Goal: Navigation & Orientation: Find specific page/section

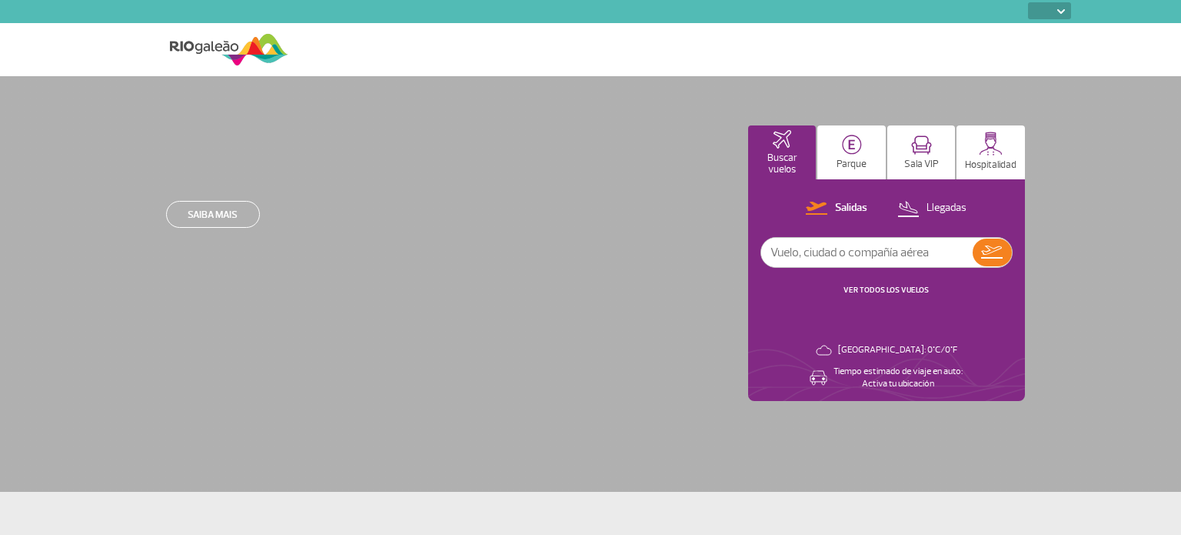
select select
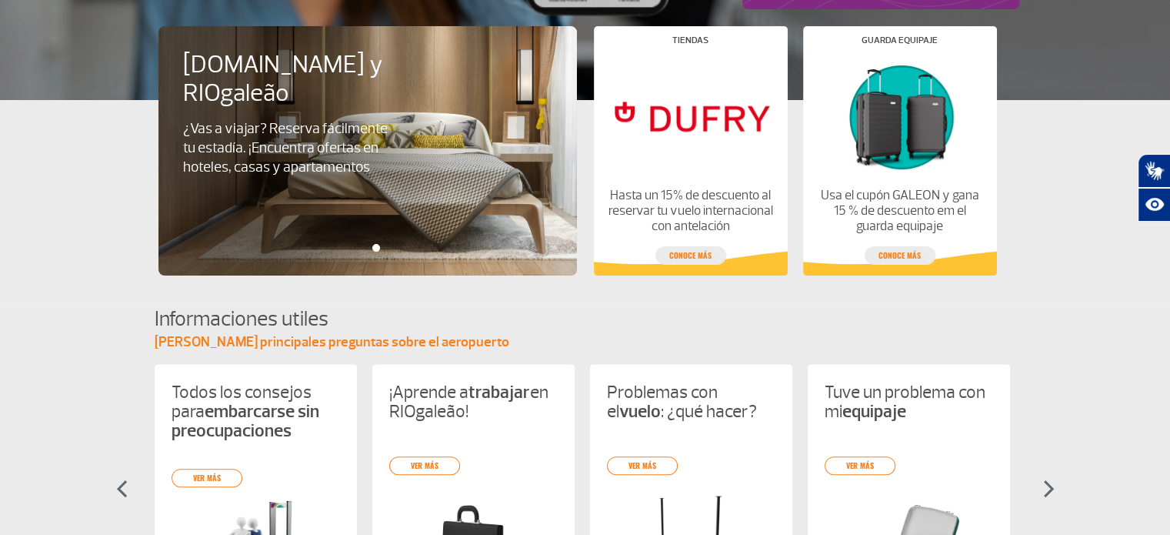
scroll to position [7, 0]
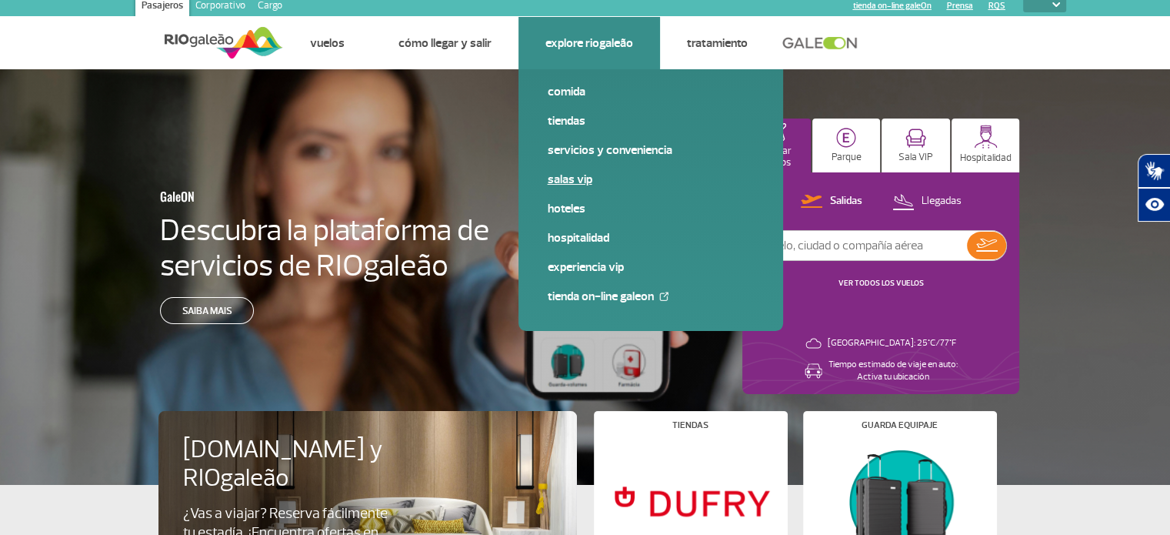
click at [566, 171] on link "Salas VIP" at bounding box center [651, 179] width 206 height 17
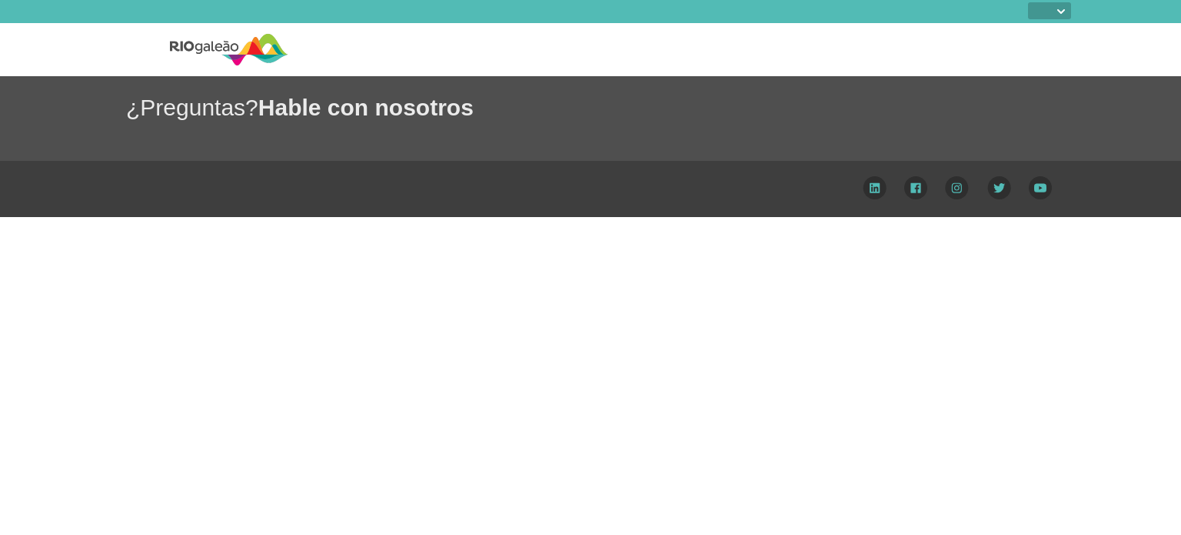
select select
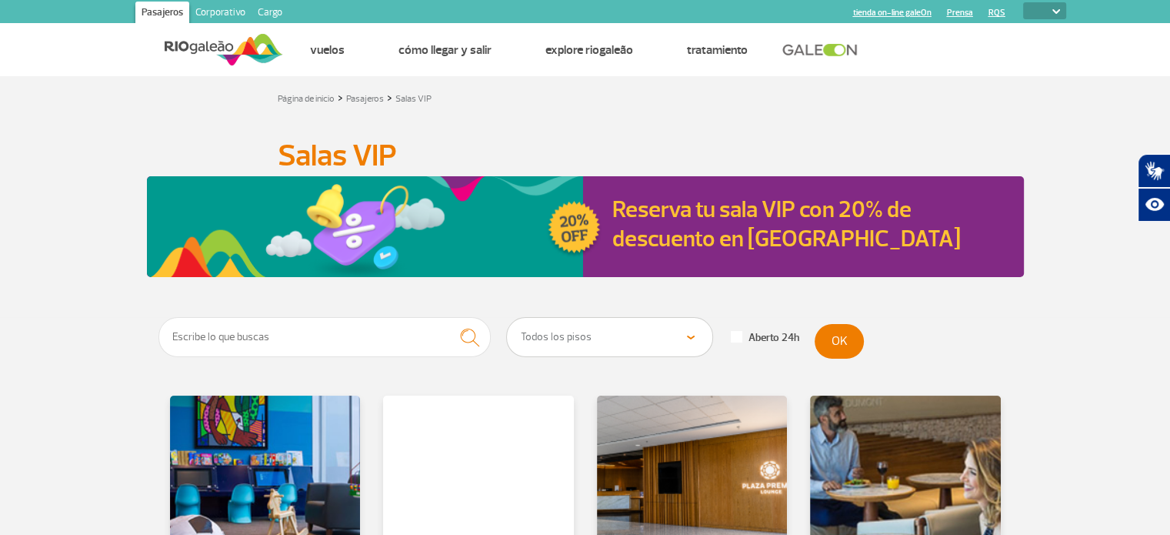
scroll to position [231, 0]
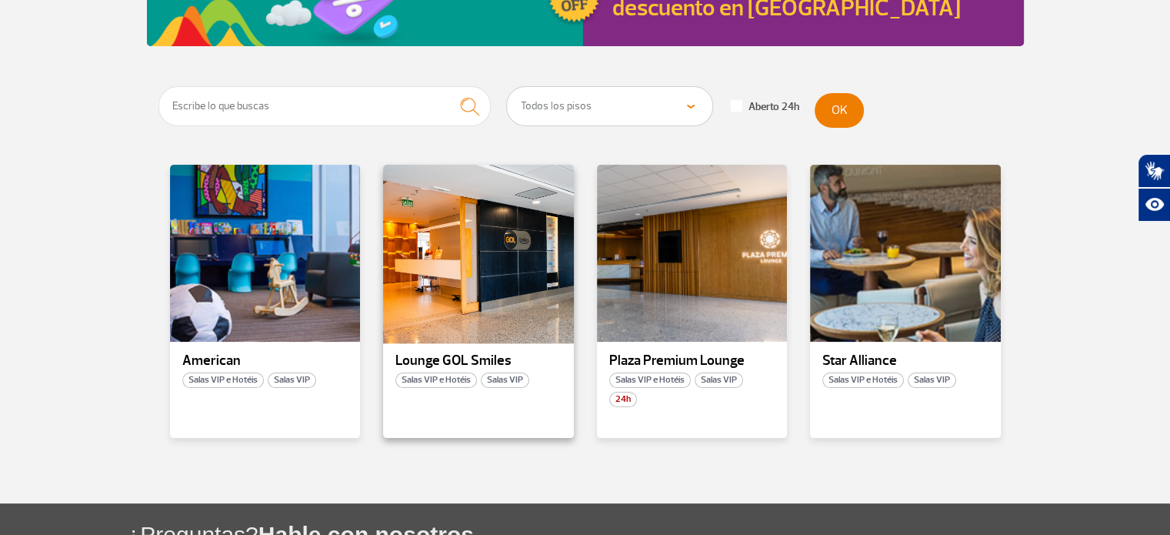
click at [465, 281] on div at bounding box center [478, 253] width 194 height 181
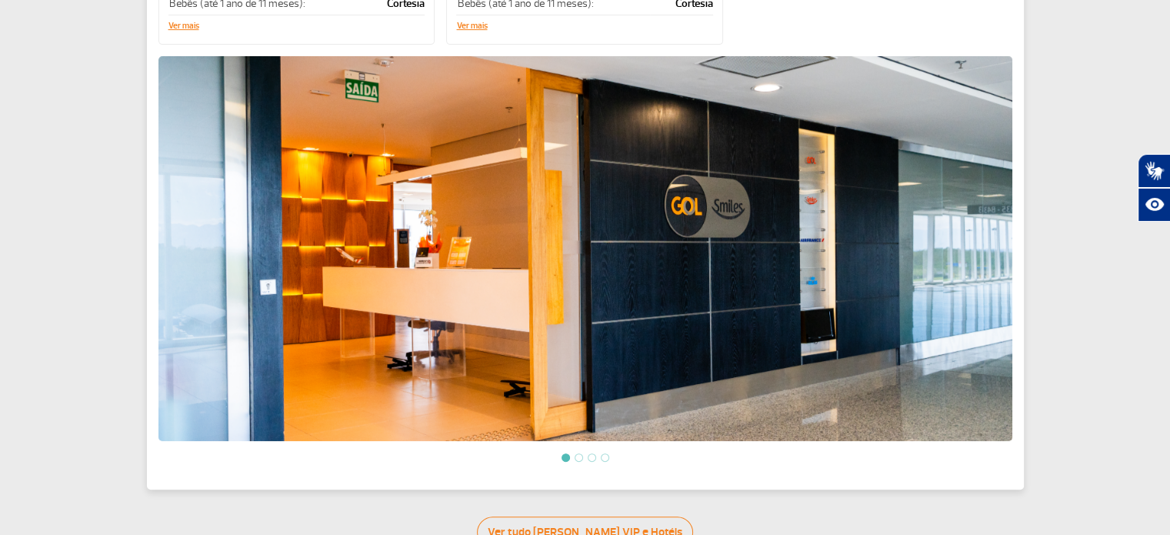
scroll to position [515, 0]
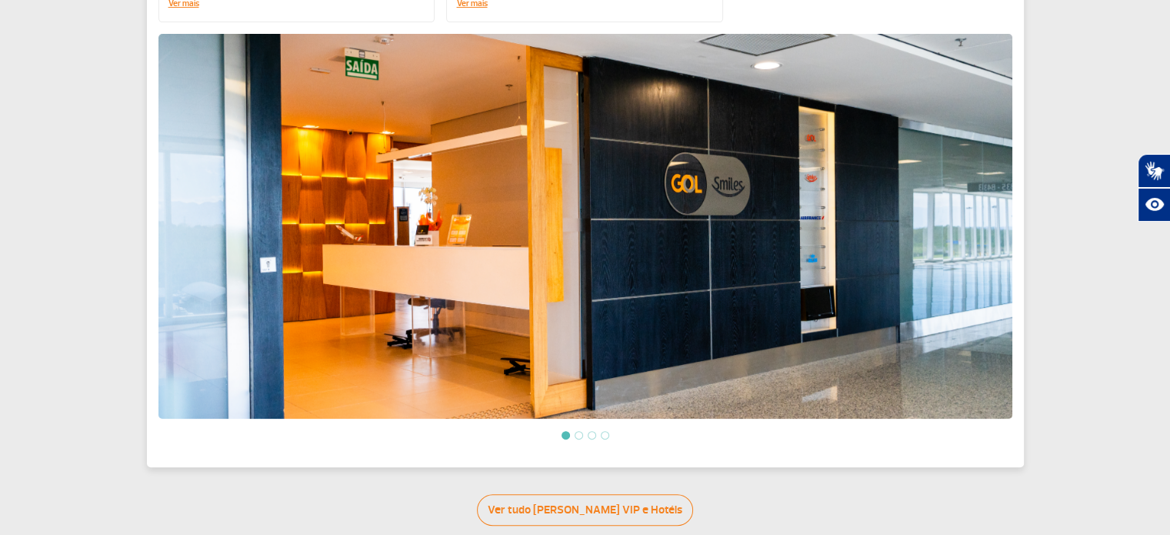
click at [580, 431] on li at bounding box center [579, 435] width 8 height 8
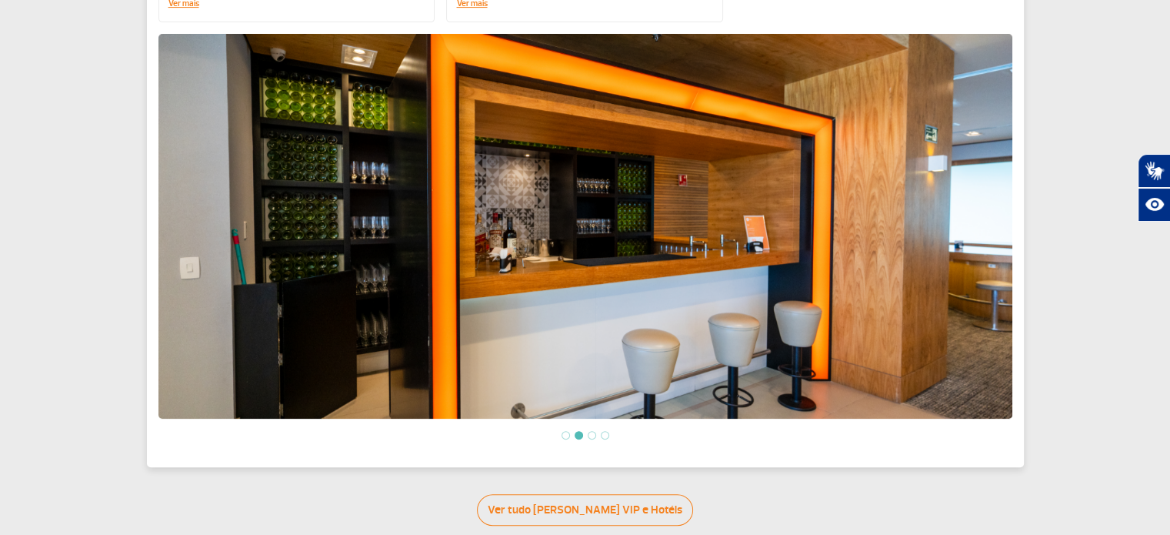
click at [568, 431] on li at bounding box center [565, 435] width 8 height 8
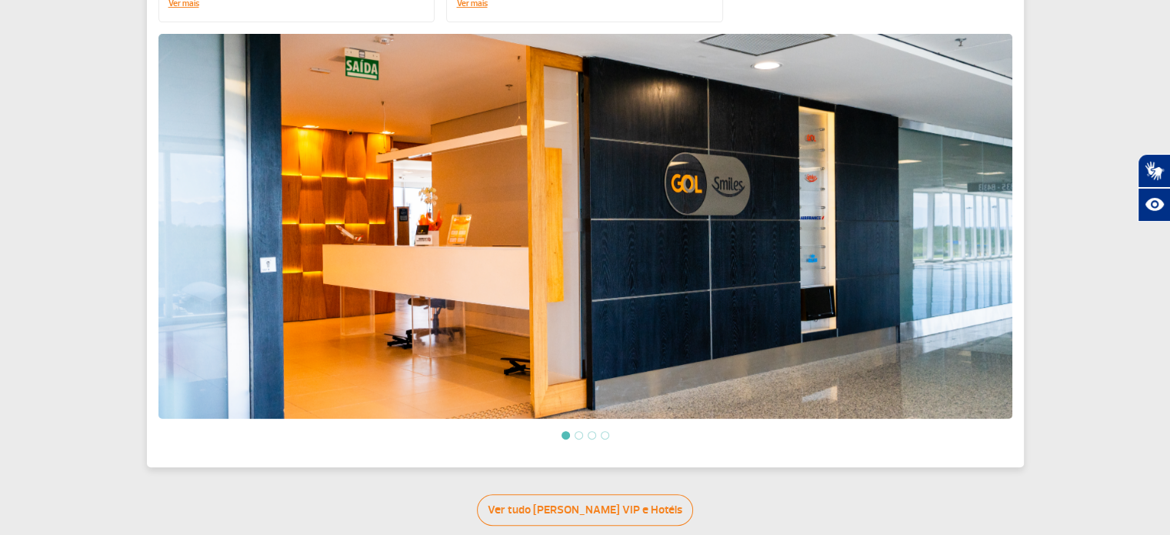
click at [576, 431] on li at bounding box center [579, 435] width 8 height 8
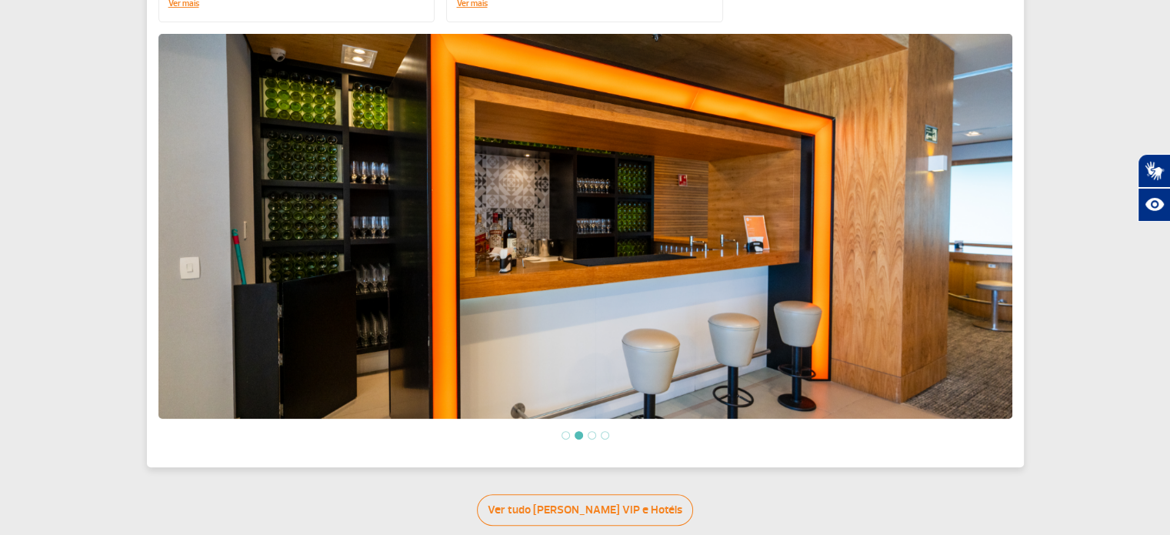
click at [590, 431] on li at bounding box center [592, 435] width 8 height 8
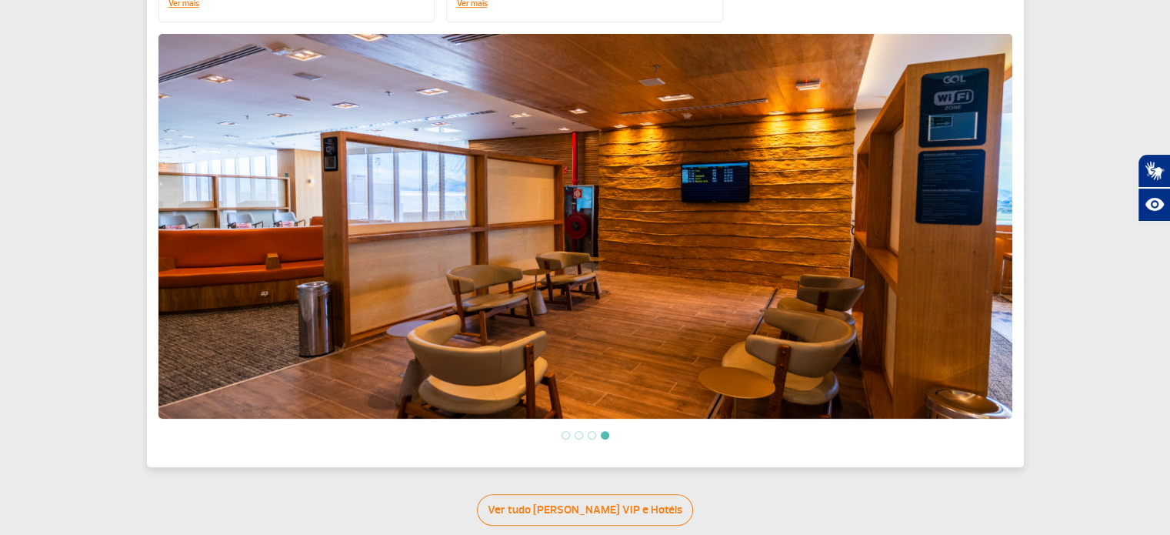
click at [578, 431] on li at bounding box center [579, 435] width 8 height 8
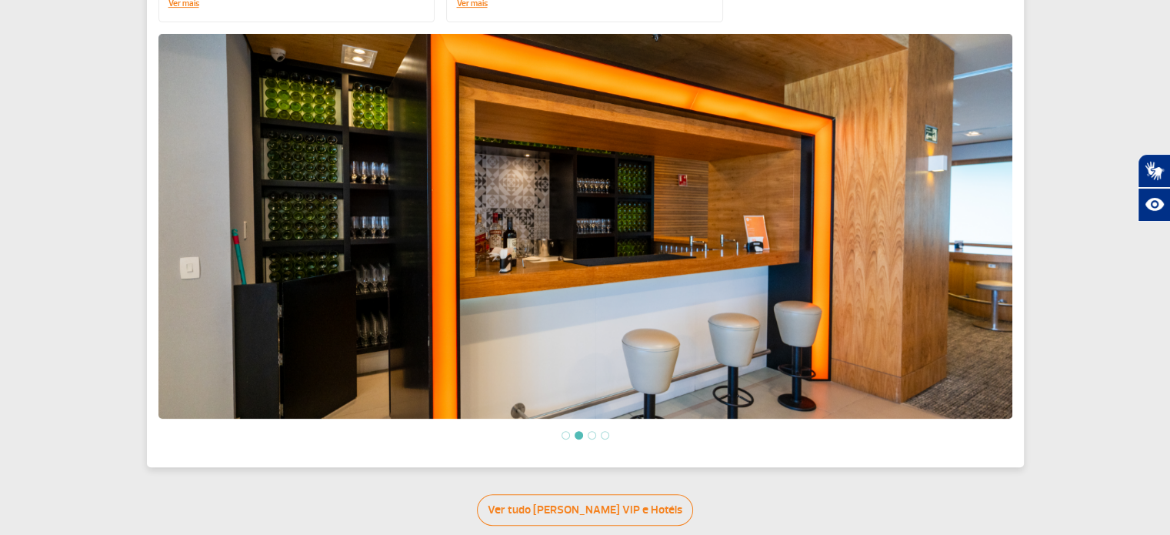
click at [593, 431] on li at bounding box center [592, 435] width 8 height 8
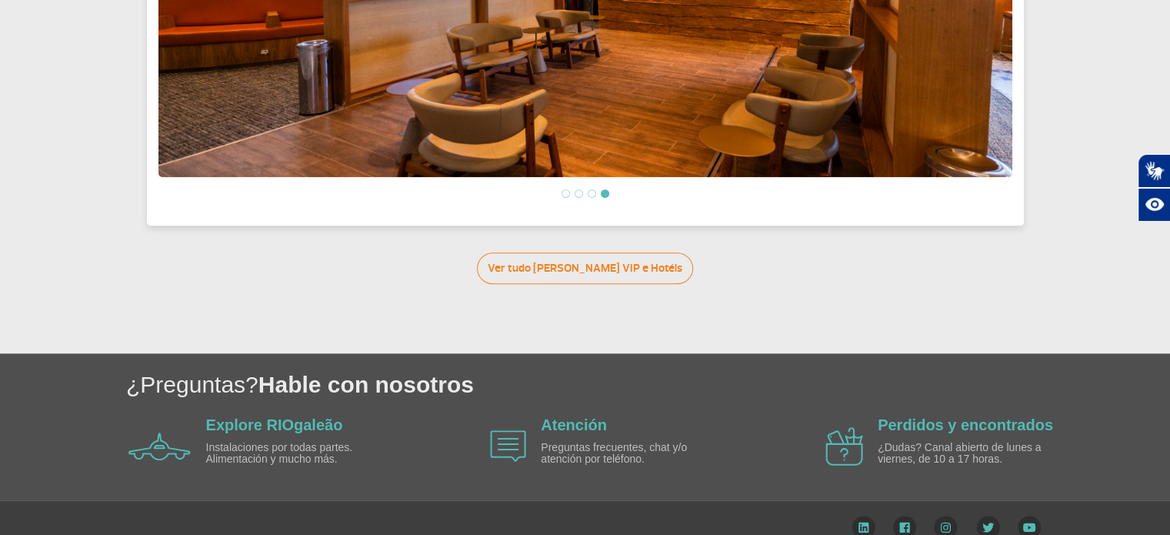
scroll to position [763, 0]
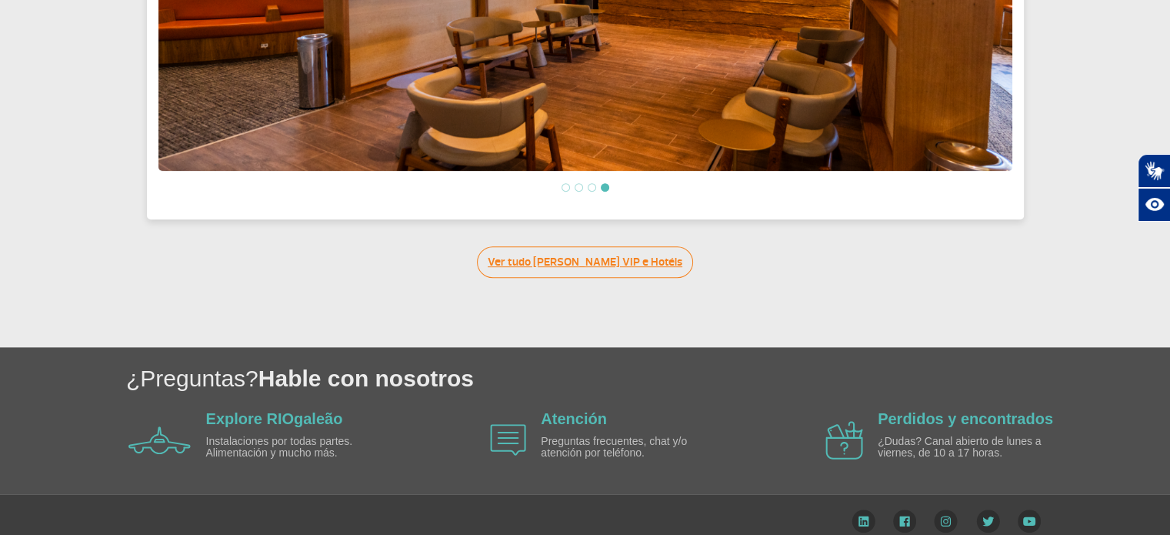
click at [630, 252] on link "Ver tudo de Salas VIP e Hotéis" at bounding box center [585, 262] width 216 height 32
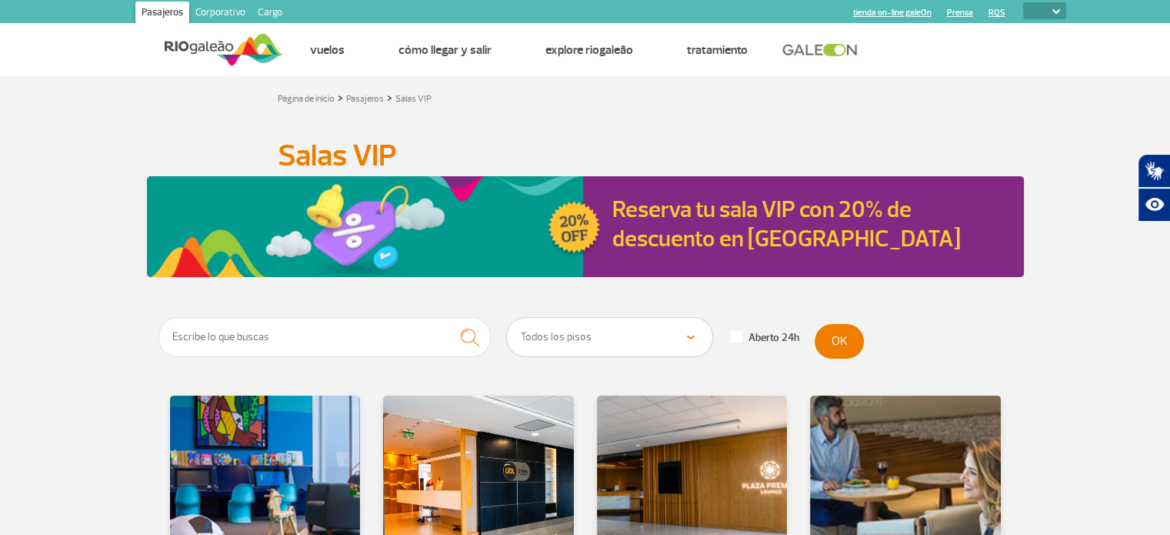
scroll to position [231, 0]
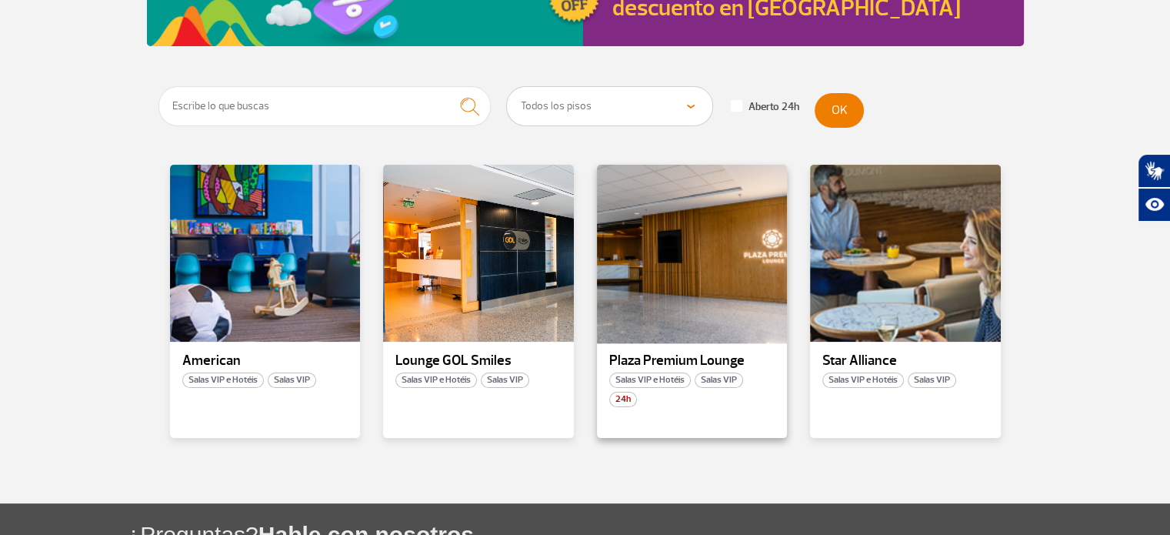
click at [678, 282] on div at bounding box center [692, 253] width 194 height 181
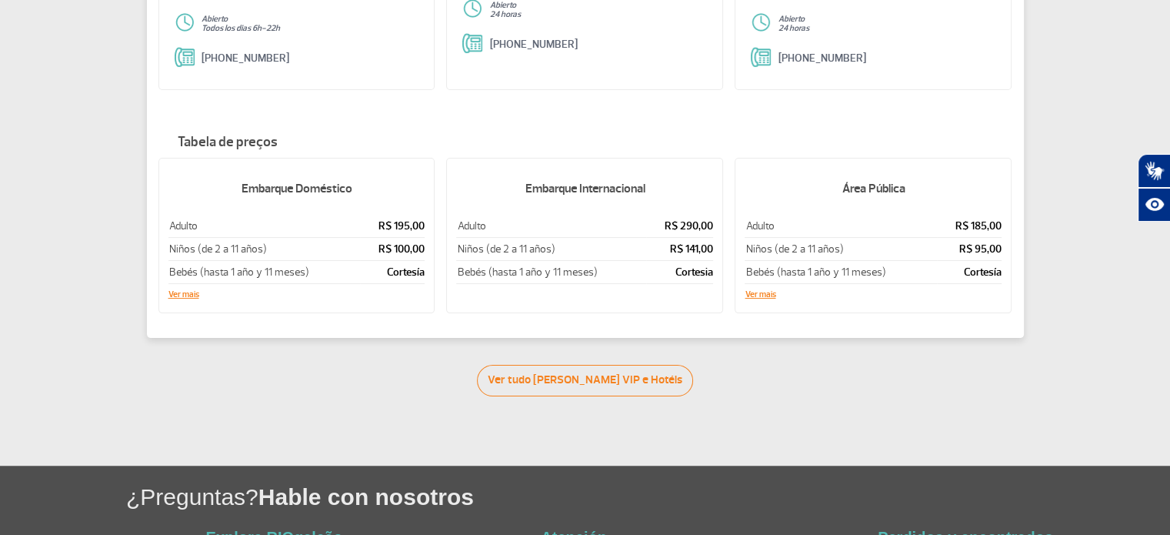
scroll to position [389, 0]
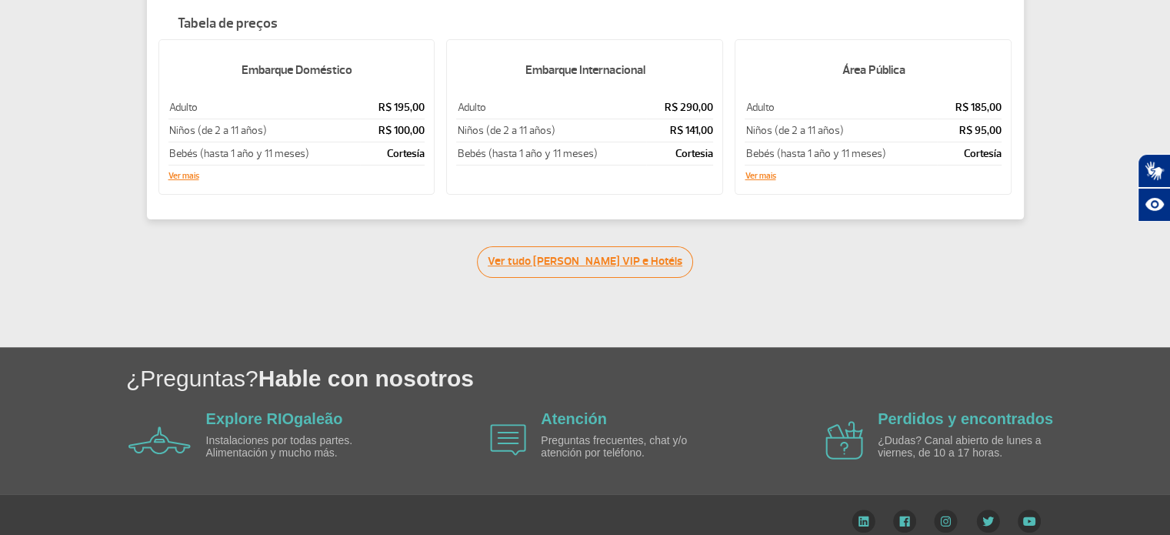
click at [634, 246] on link "Ver tudo de Salas VIP e Hotéis" at bounding box center [585, 262] width 216 height 32
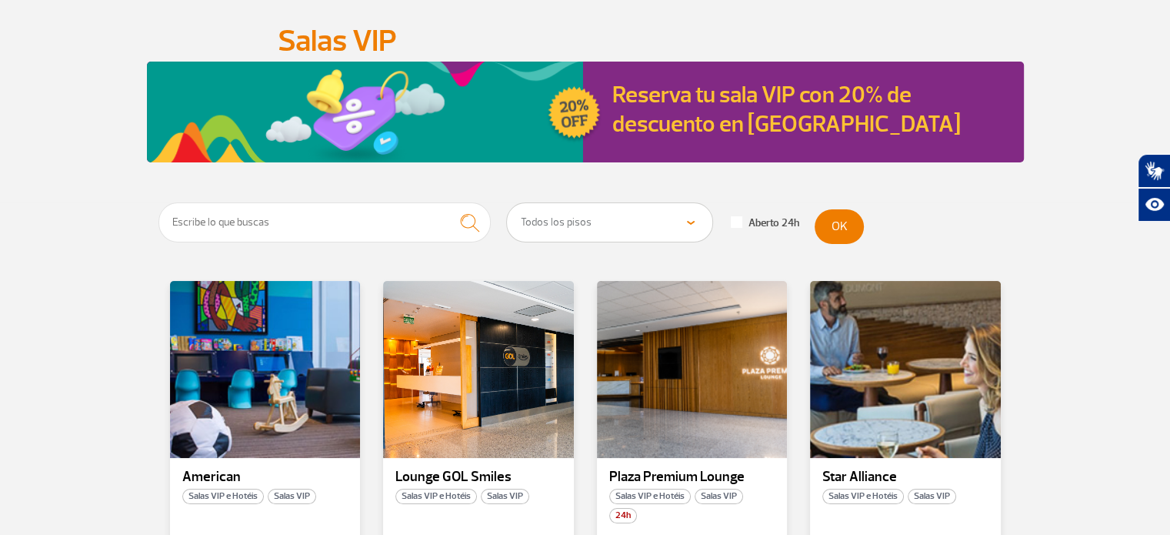
scroll to position [308, 0]
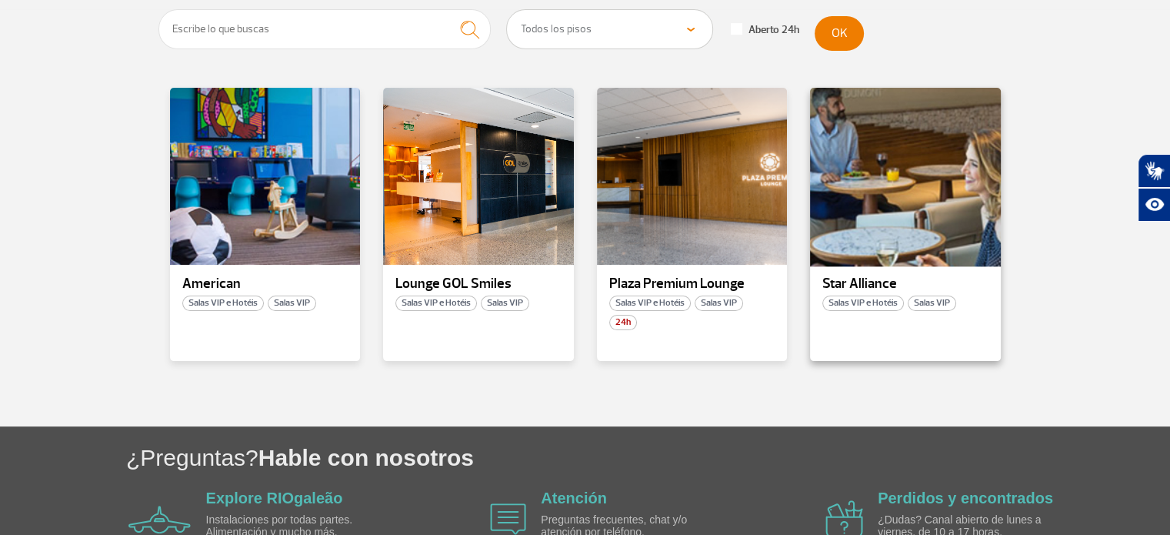
click at [884, 168] on div at bounding box center [905, 176] width 194 height 181
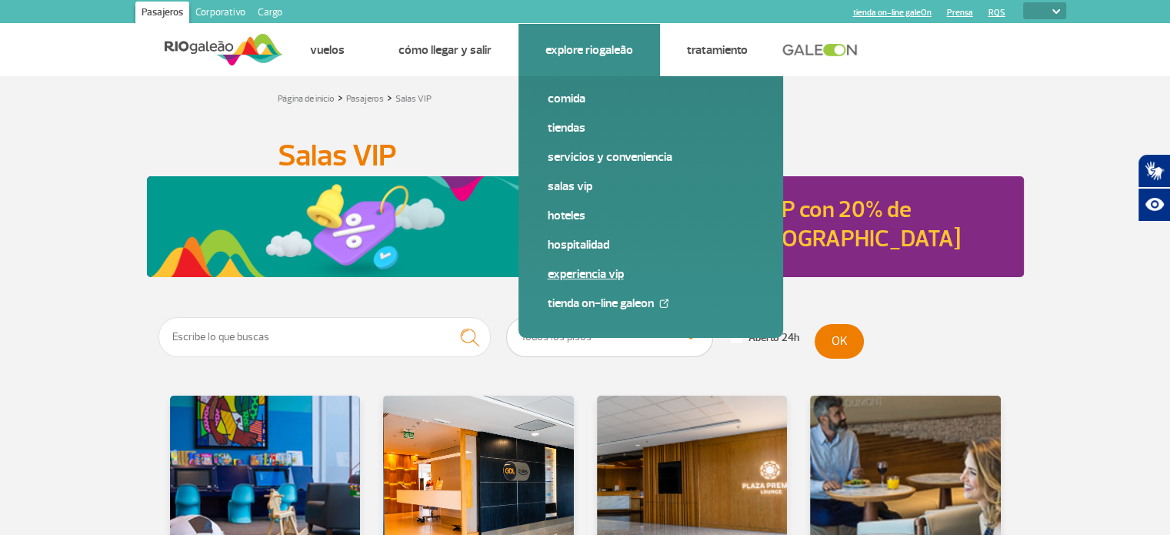
click at [578, 275] on link "Experiencia VIP" at bounding box center [651, 273] width 206 height 17
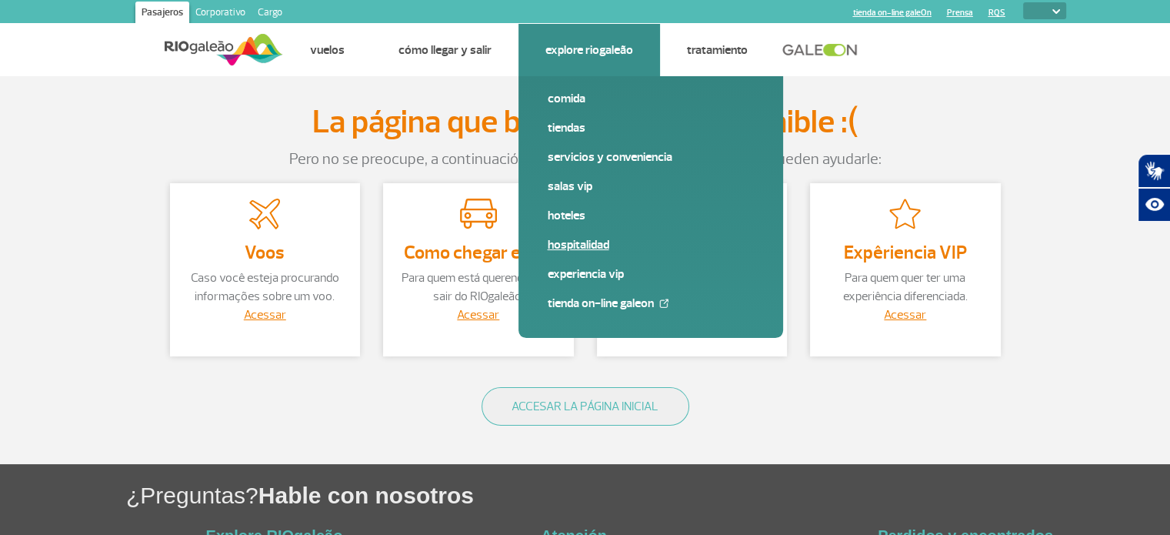
click at [568, 245] on link "Hospitalidad" at bounding box center [651, 244] width 206 height 17
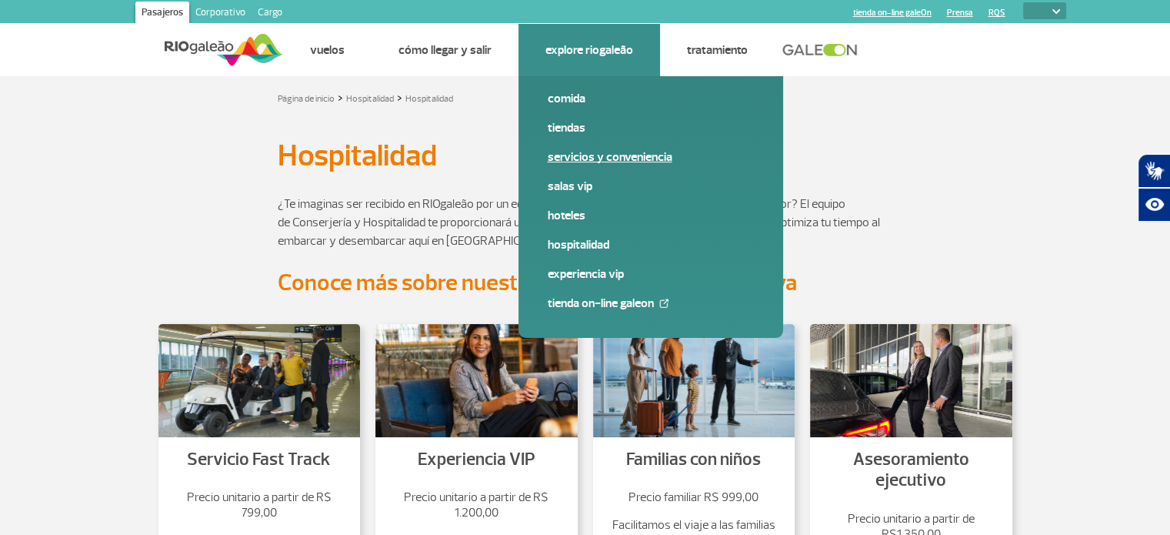
click at [618, 161] on link "Servicios y Conveniencia" at bounding box center [651, 156] width 206 height 17
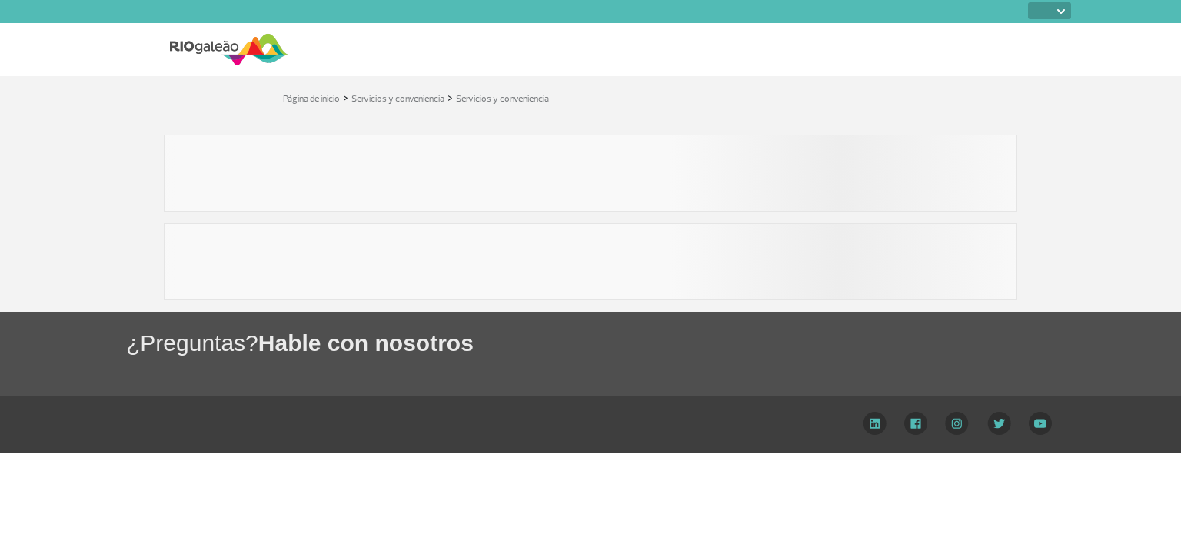
select select
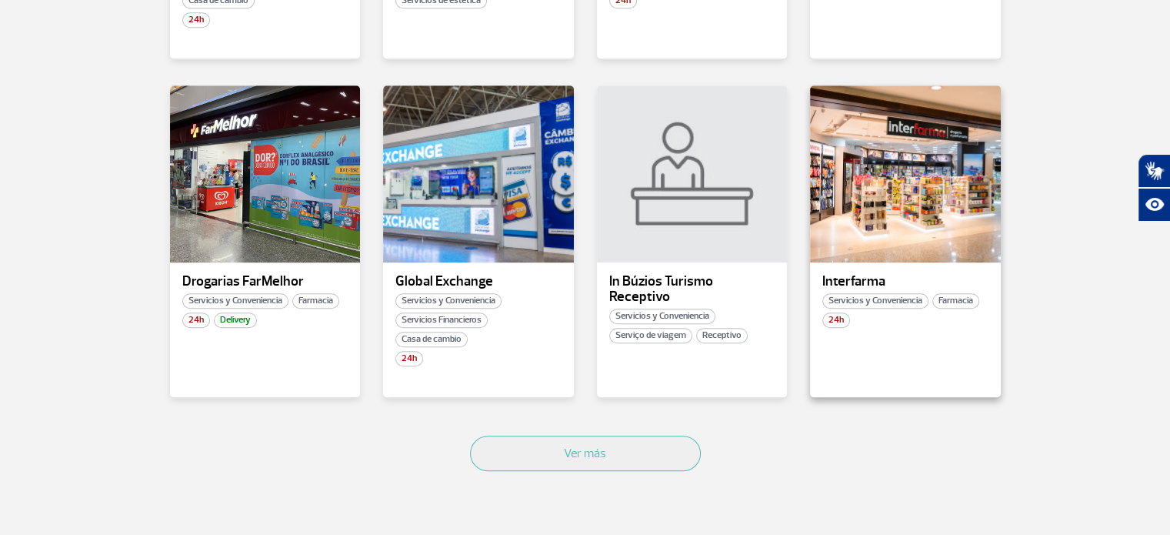
scroll to position [1000, 0]
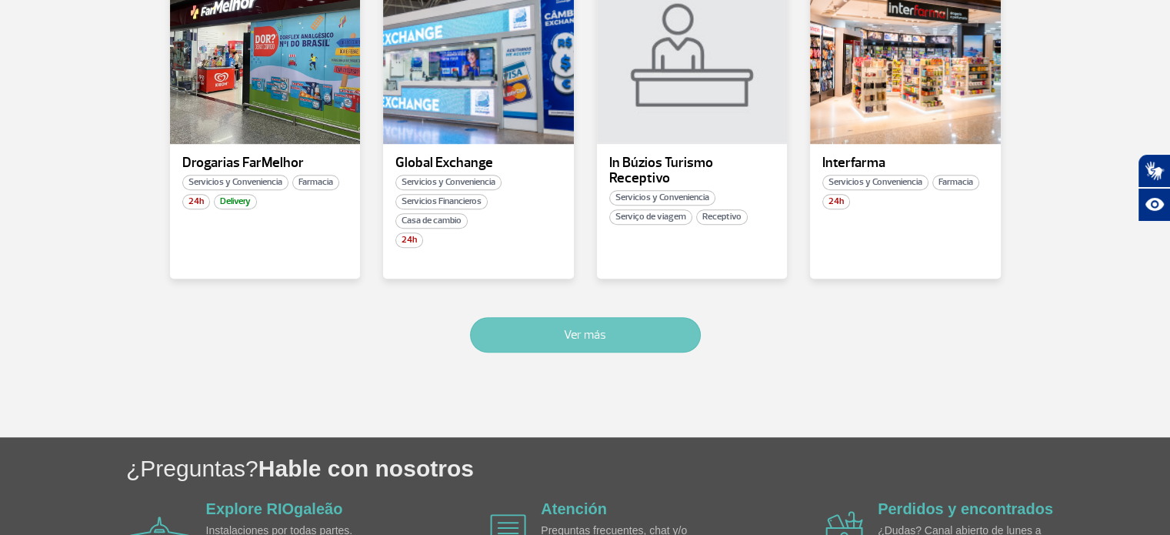
click at [576, 340] on button "Ver más" at bounding box center [585, 334] width 231 height 35
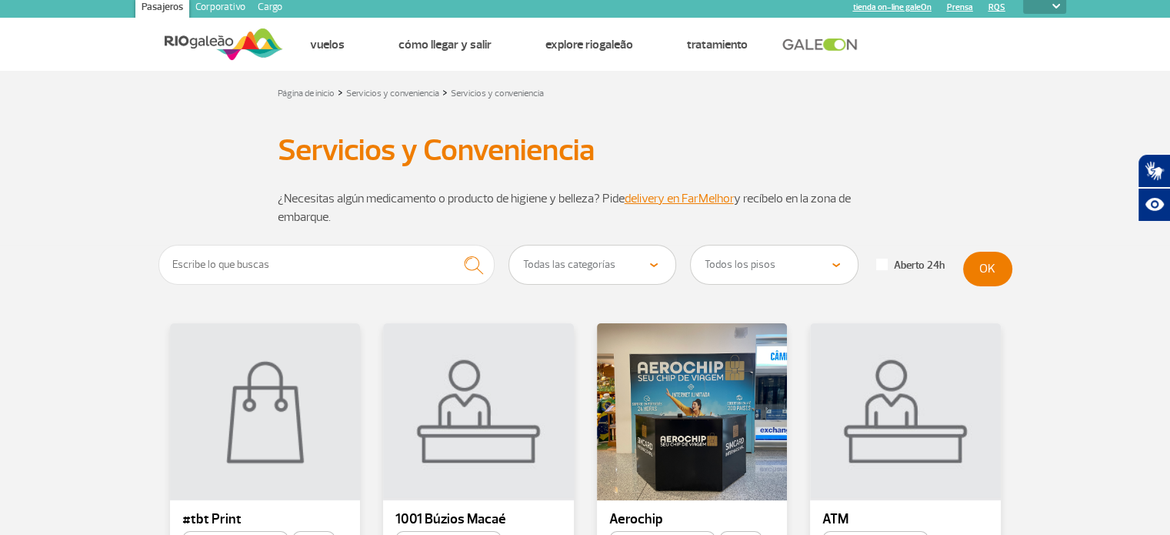
scroll to position [0, 0]
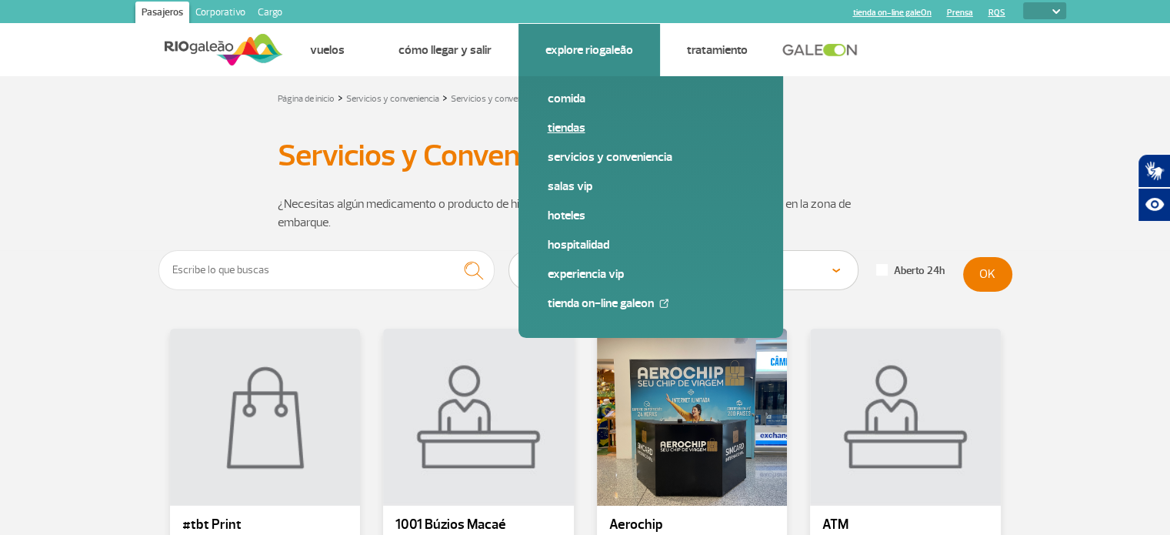
click at [565, 125] on link "Tiendas" at bounding box center [651, 127] width 206 height 17
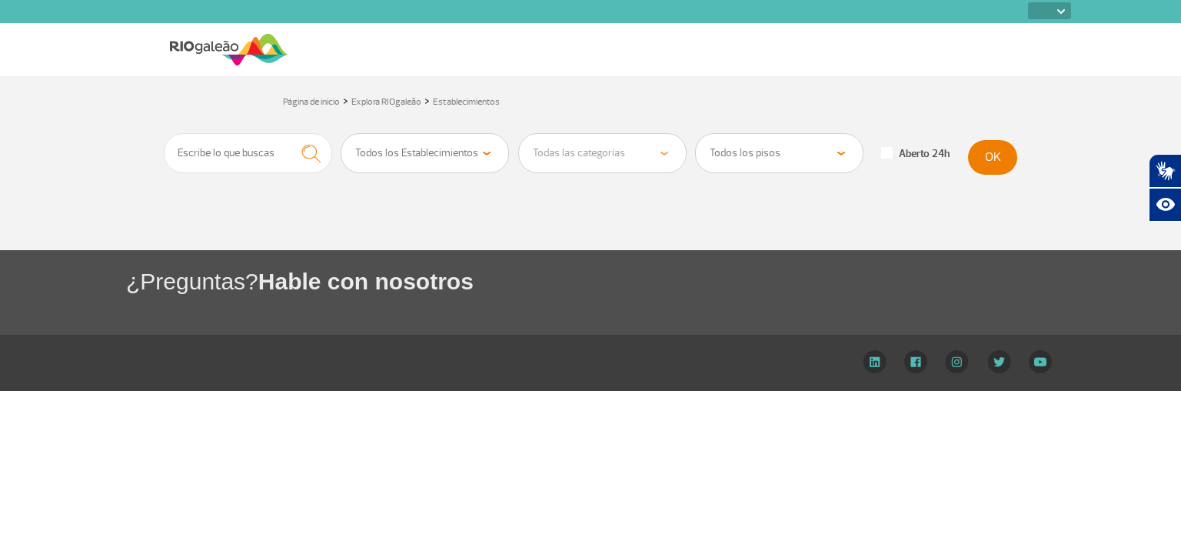
select select
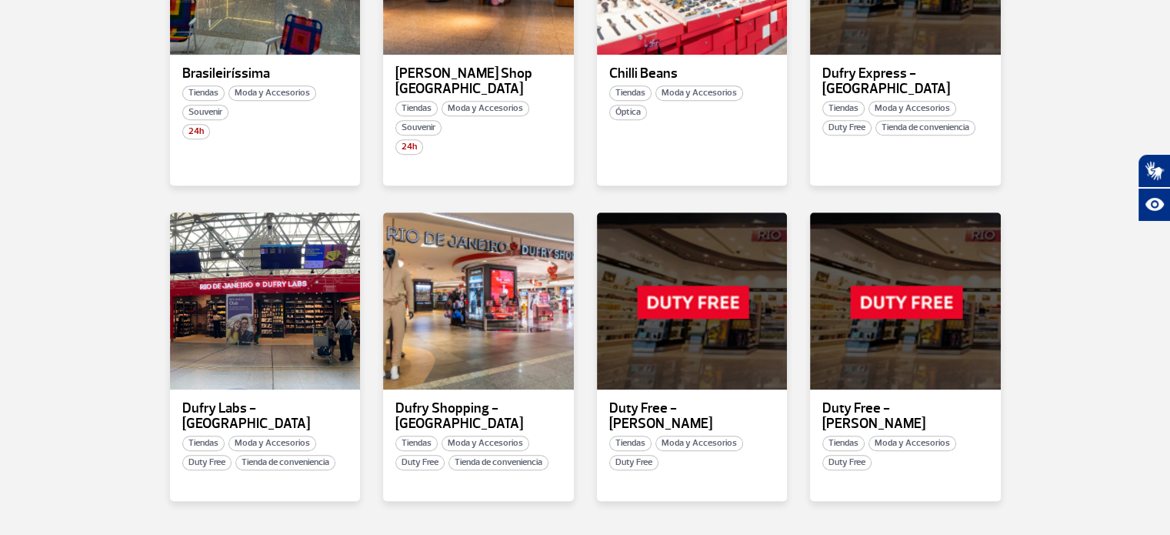
scroll to position [1000, 0]
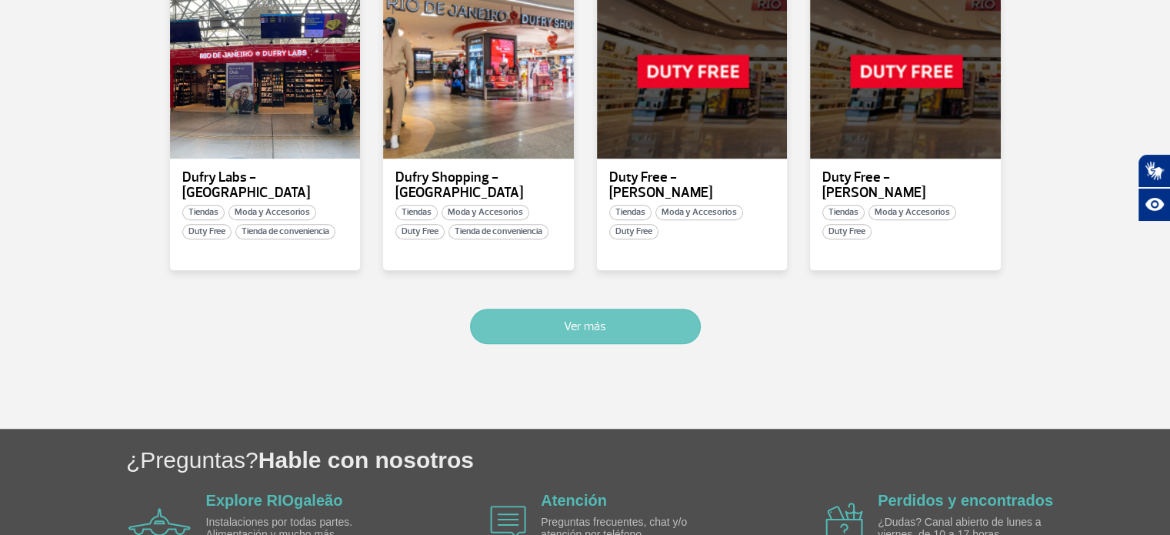
click at [600, 308] on button "Ver más" at bounding box center [585, 325] width 231 height 35
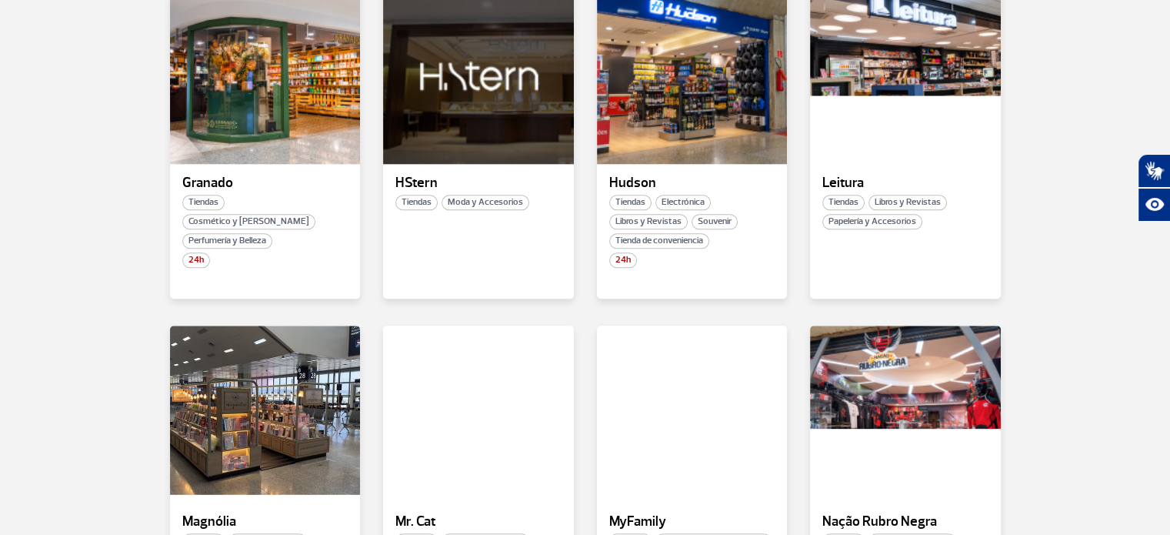
scroll to position [1726, 0]
